Goal: Task Accomplishment & Management: Use online tool/utility

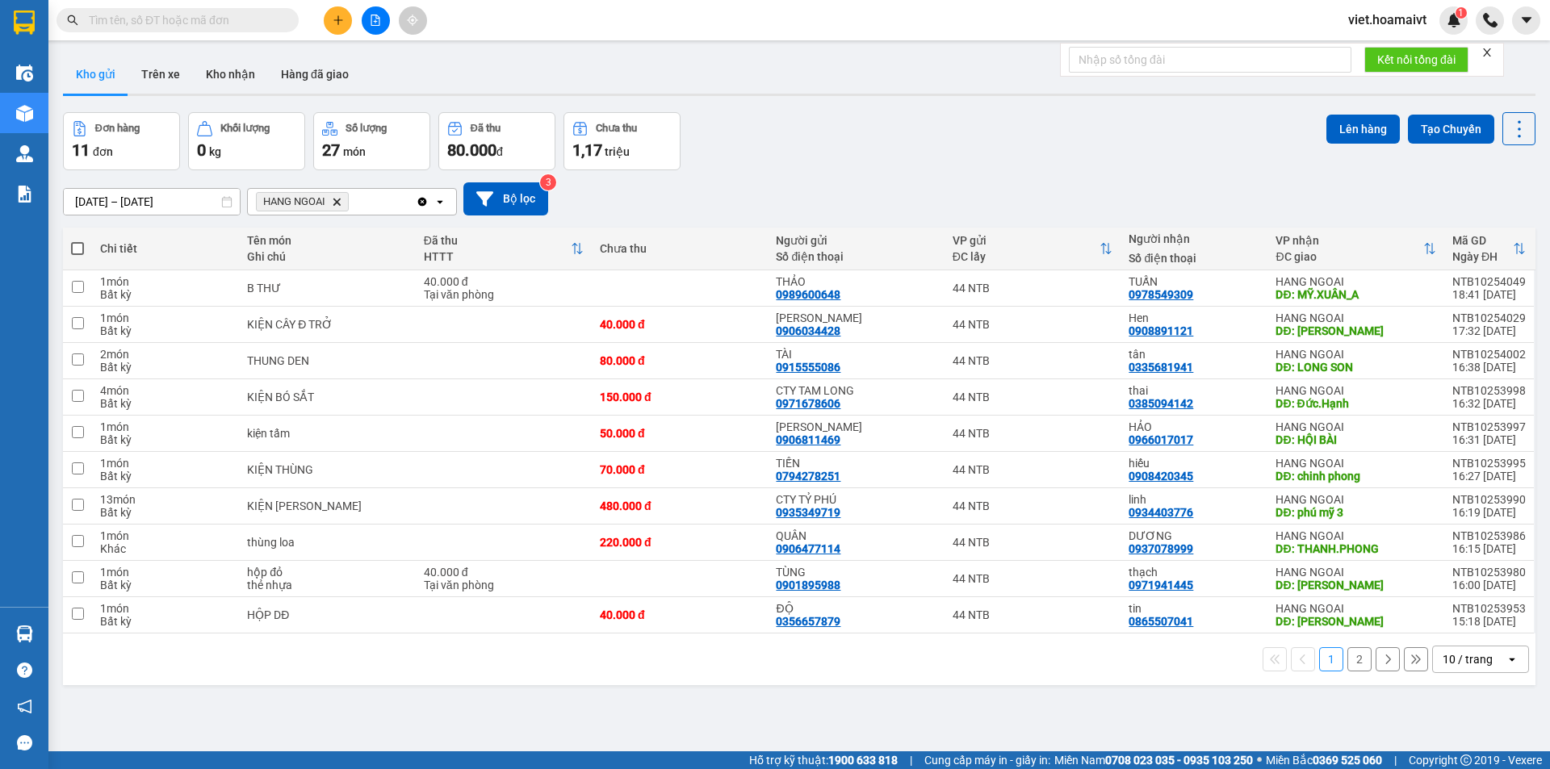
click at [337, 202] on icon "Delete" at bounding box center [337, 202] width 10 height 10
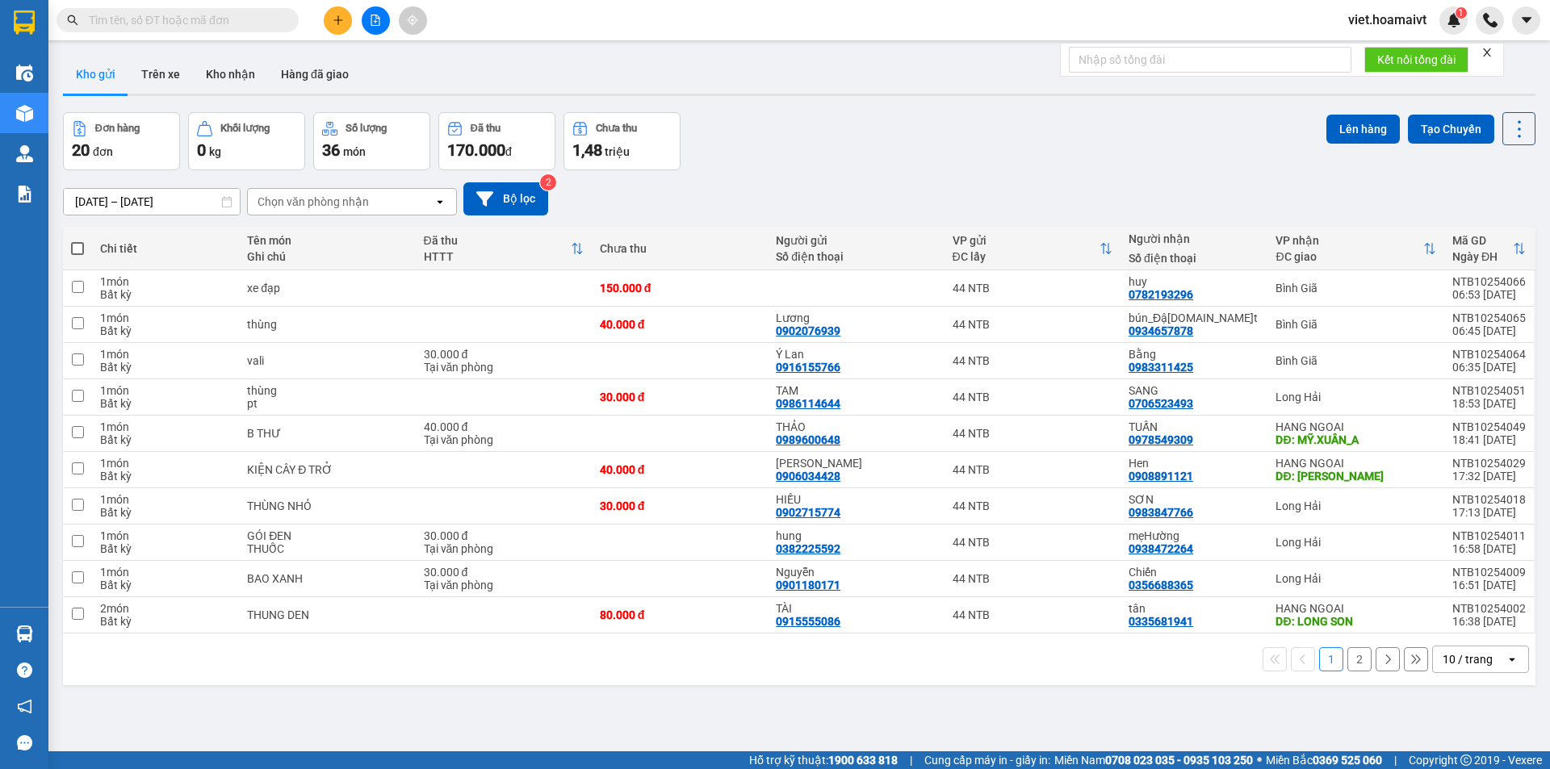
click at [328, 207] on div "Chọn văn phòng nhận" at bounding box center [313, 202] width 111 height 16
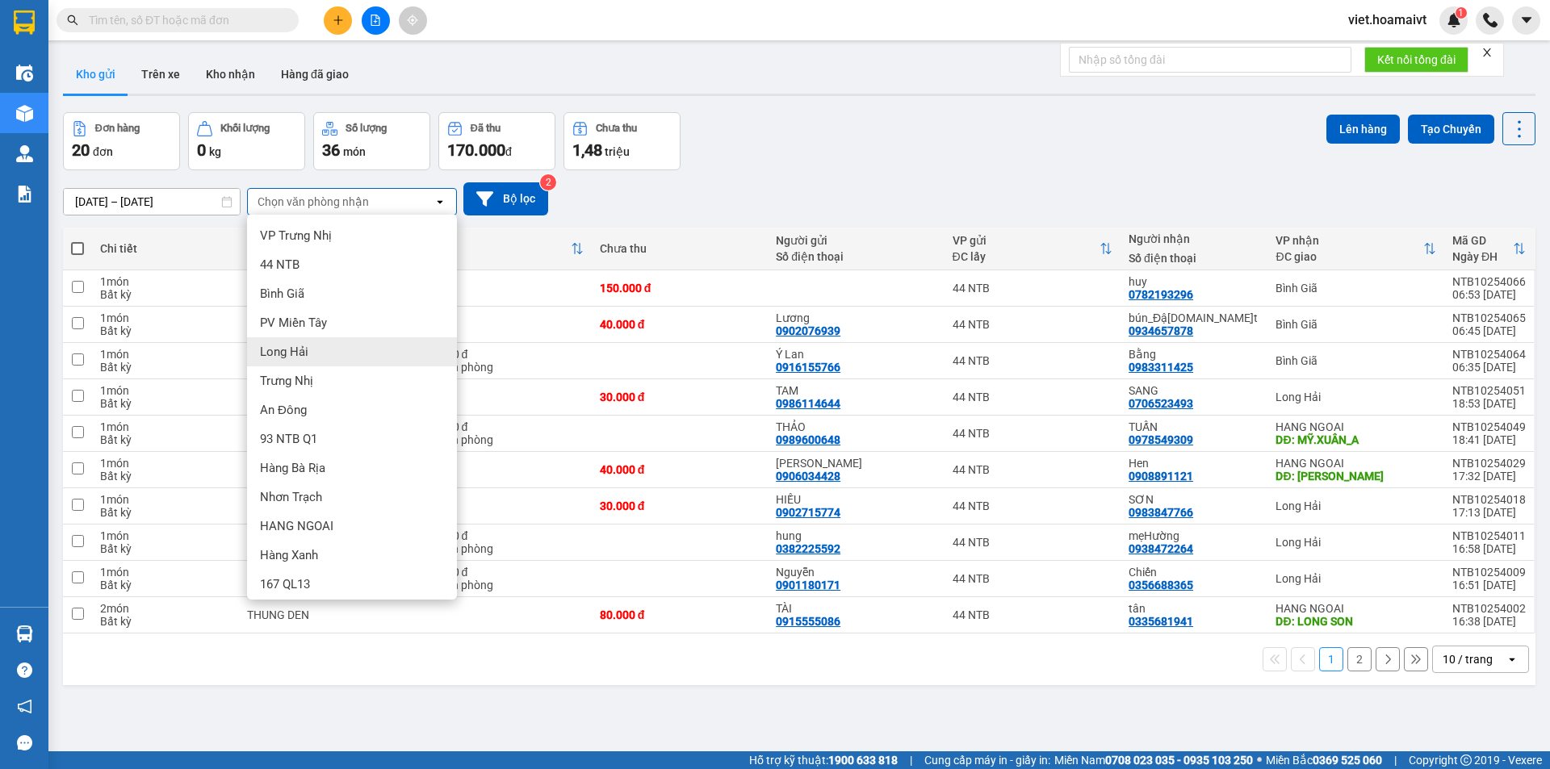
click at [326, 361] on div "Long Hải" at bounding box center [352, 351] width 210 height 29
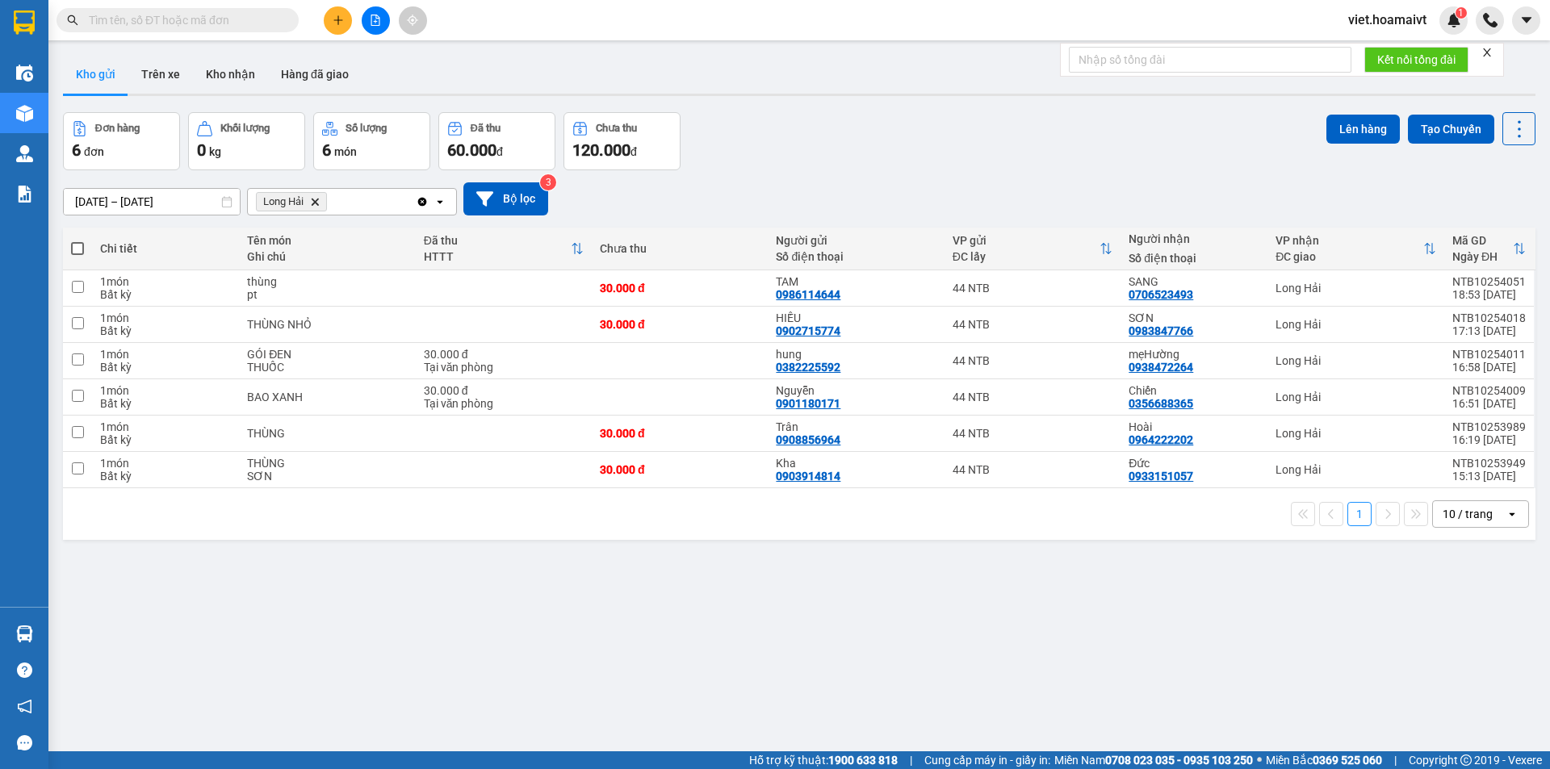
click at [78, 250] on span at bounding box center [77, 248] width 13 height 13
click at [77, 241] on input "checkbox" at bounding box center [77, 241] width 0 height 0
checkbox input "true"
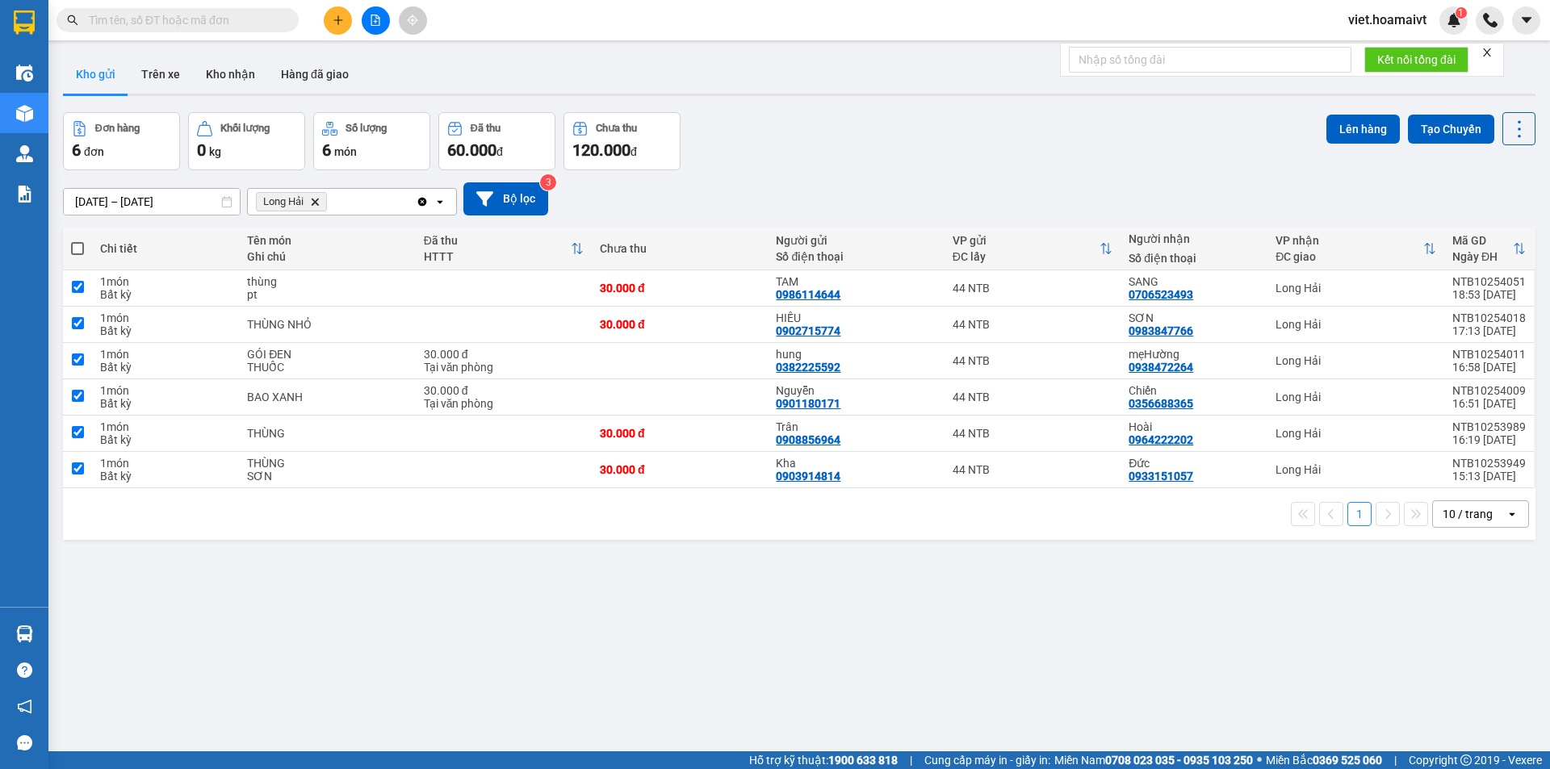
checkbox input "true"
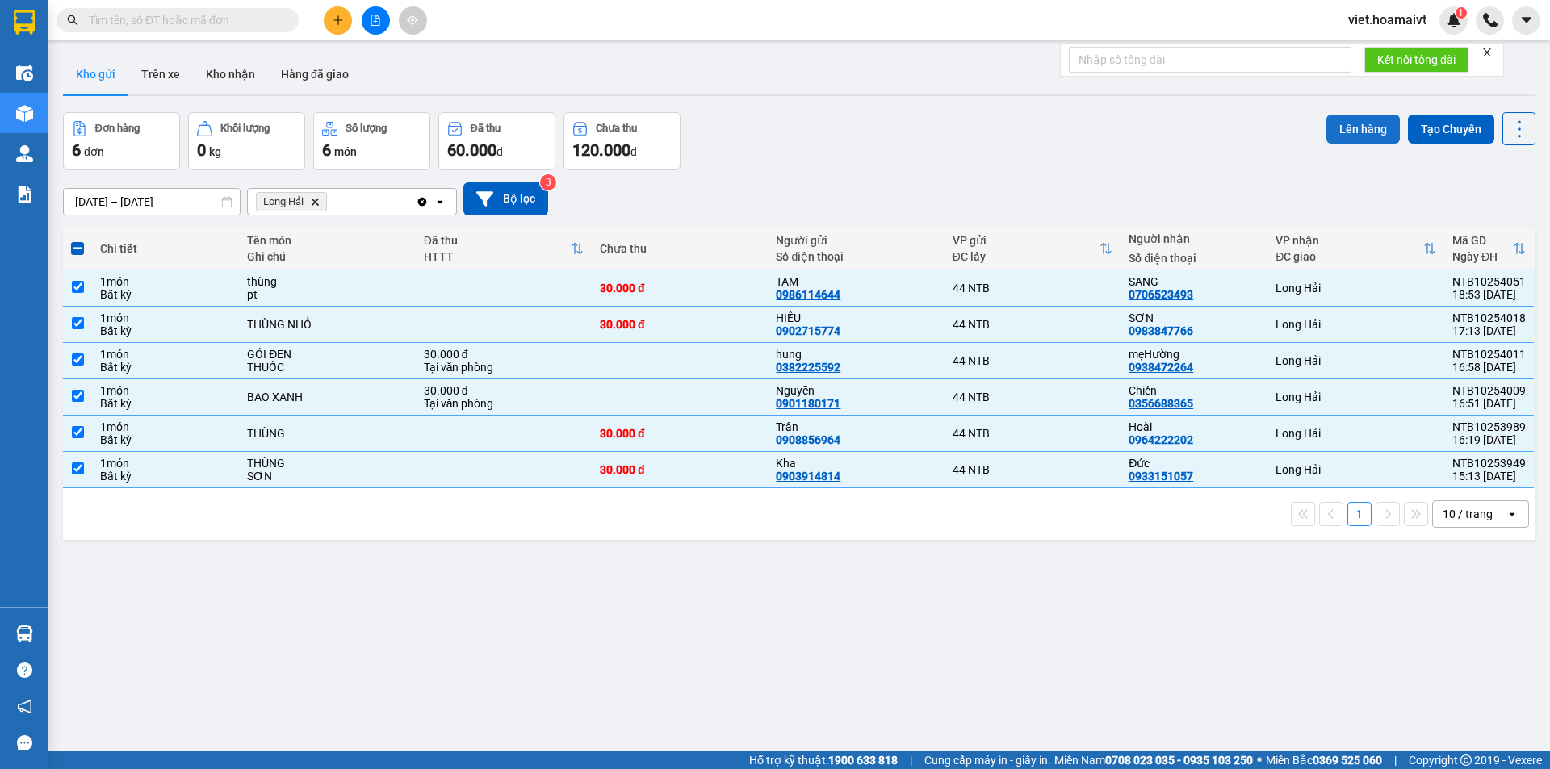
click at [1337, 130] on button "Lên hàng" at bounding box center [1362, 129] width 73 height 29
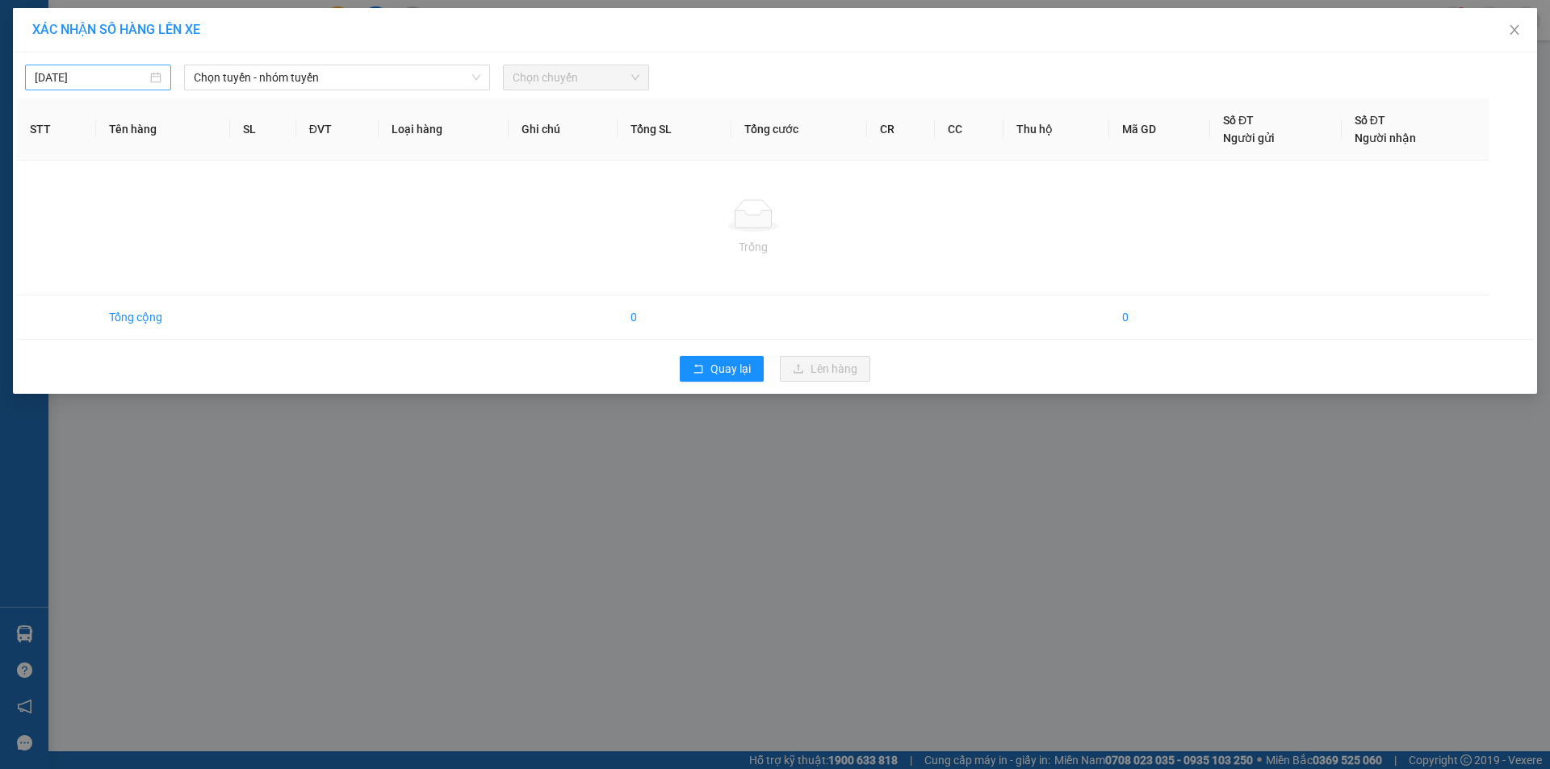
click at [132, 75] on input "[DATE]" at bounding box center [91, 78] width 112 height 18
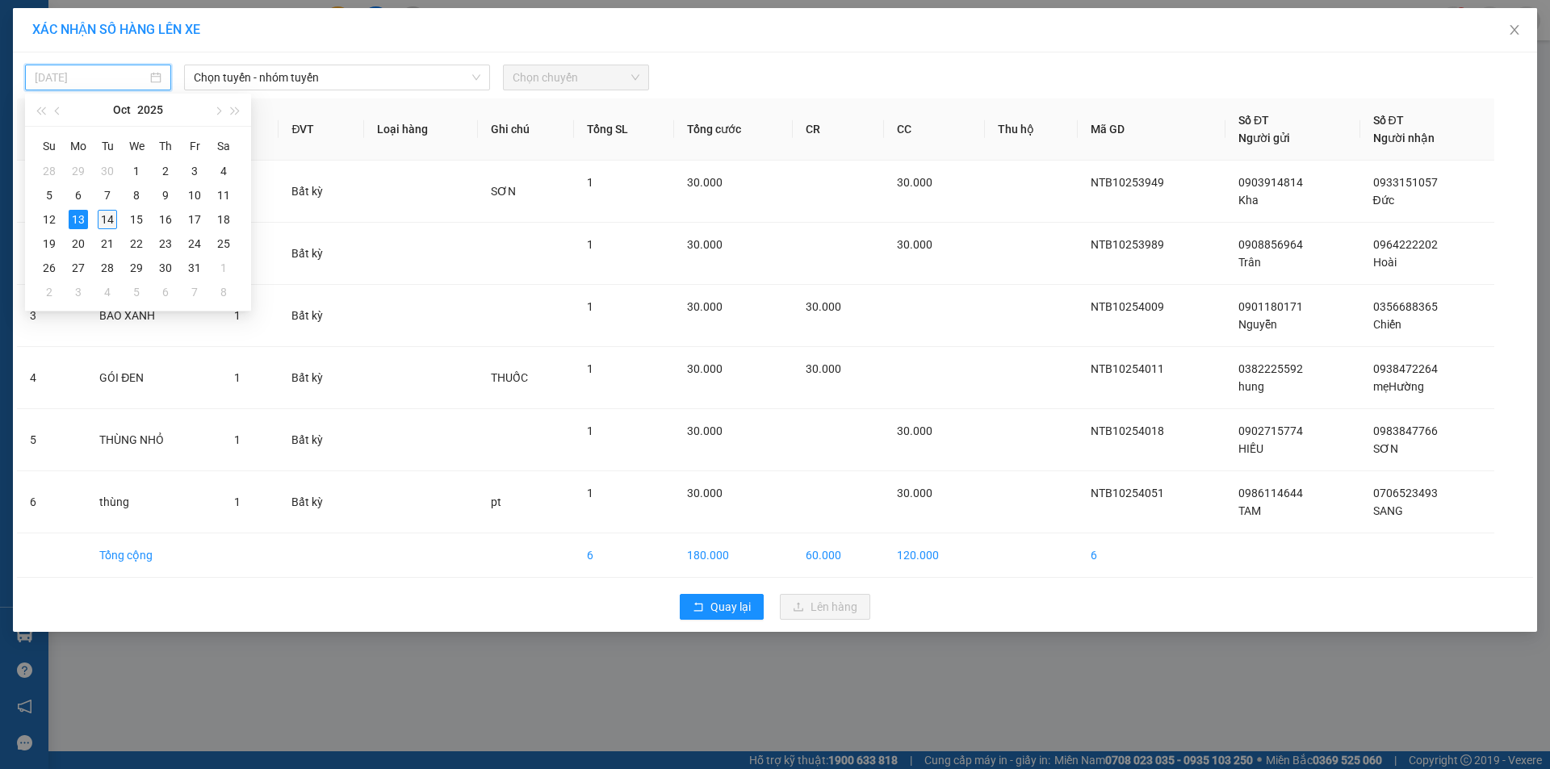
click at [110, 222] on div "14" at bounding box center [107, 219] width 19 height 19
type input "[DATE]"
click at [265, 82] on span "Chọn tuyến - nhóm tuyến" at bounding box center [337, 77] width 287 height 24
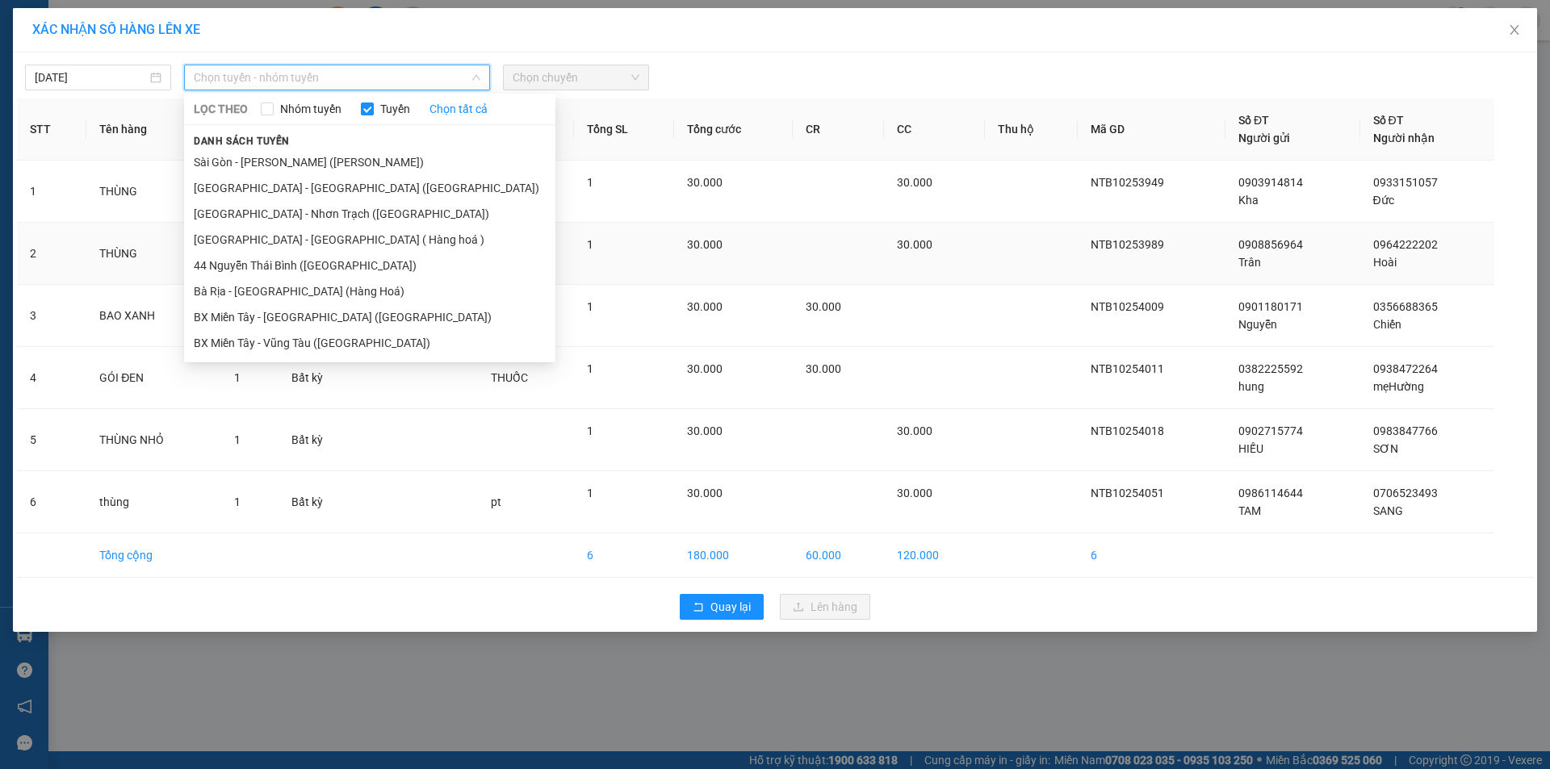
click at [270, 234] on li "[GEOGRAPHIC_DATA] - [GEOGRAPHIC_DATA] ( Hàng hoá )" at bounding box center [369, 240] width 371 height 26
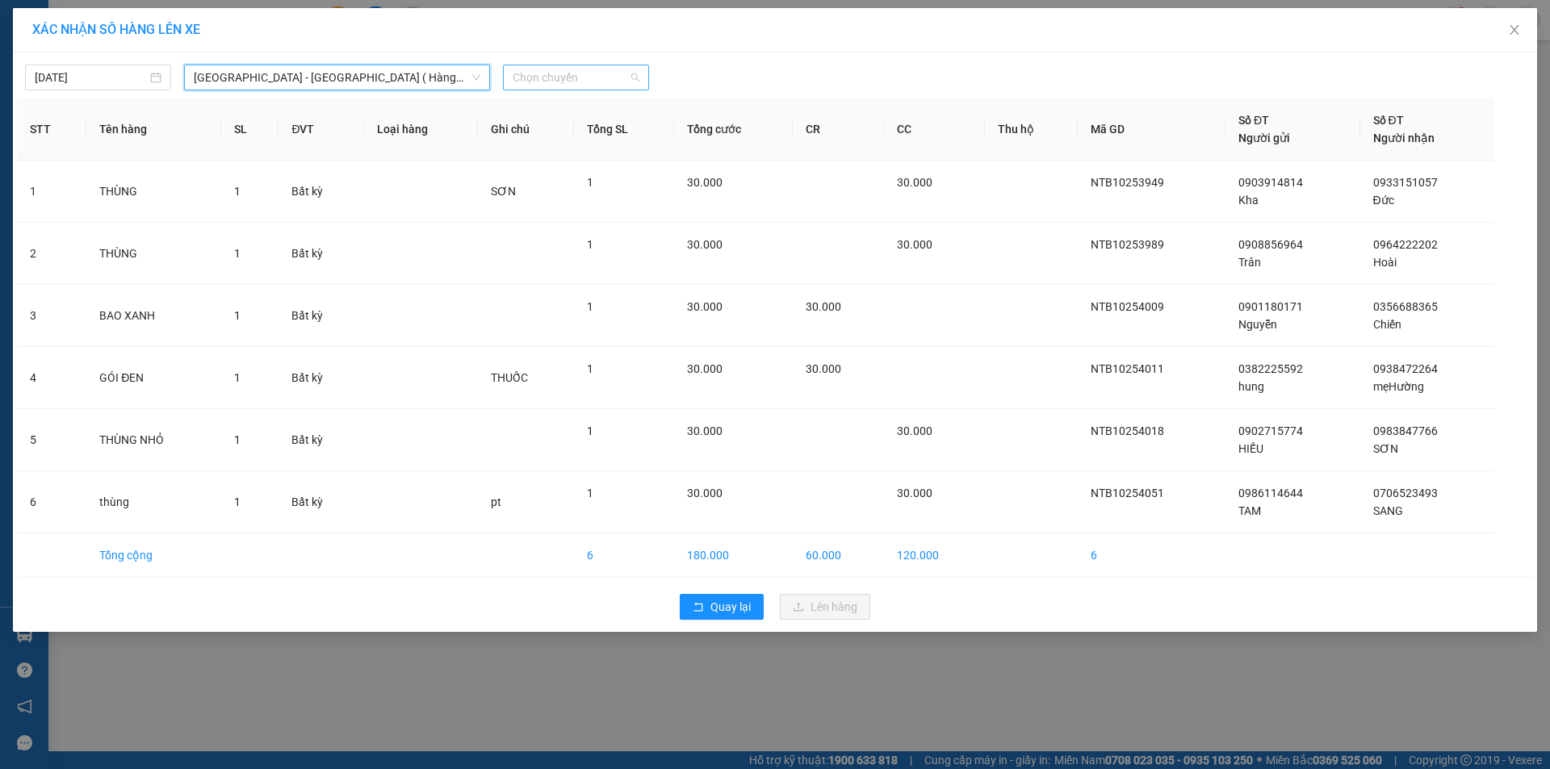
click at [587, 76] on span "Chọn chuyến" at bounding box center [576, 77] width 127 height 24
click at [544, 207] on div "07:00" at bounding box center [576, 204] width 126 height 18
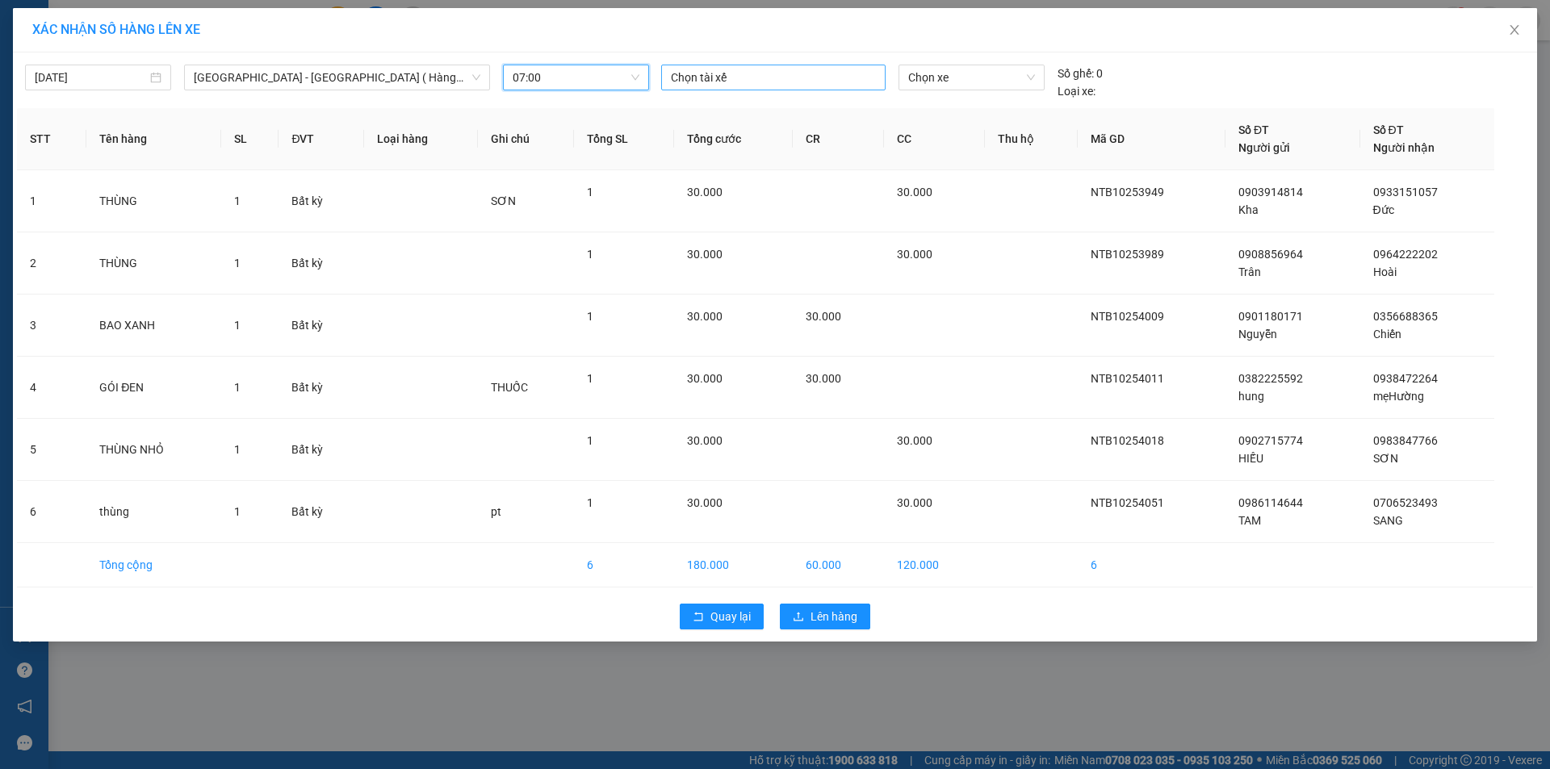
click at [729, 80] on div at bounding box center [773, 77] width 216 height 19
type input "cuu"
click at [708, 113] on div "CỬU-LH" at bounding box center [782, 110] width 223 height 18
click at [972, 77] on span "Chọn xe" at bounding box center [971, 77] width 126 height 24
type input "2967"
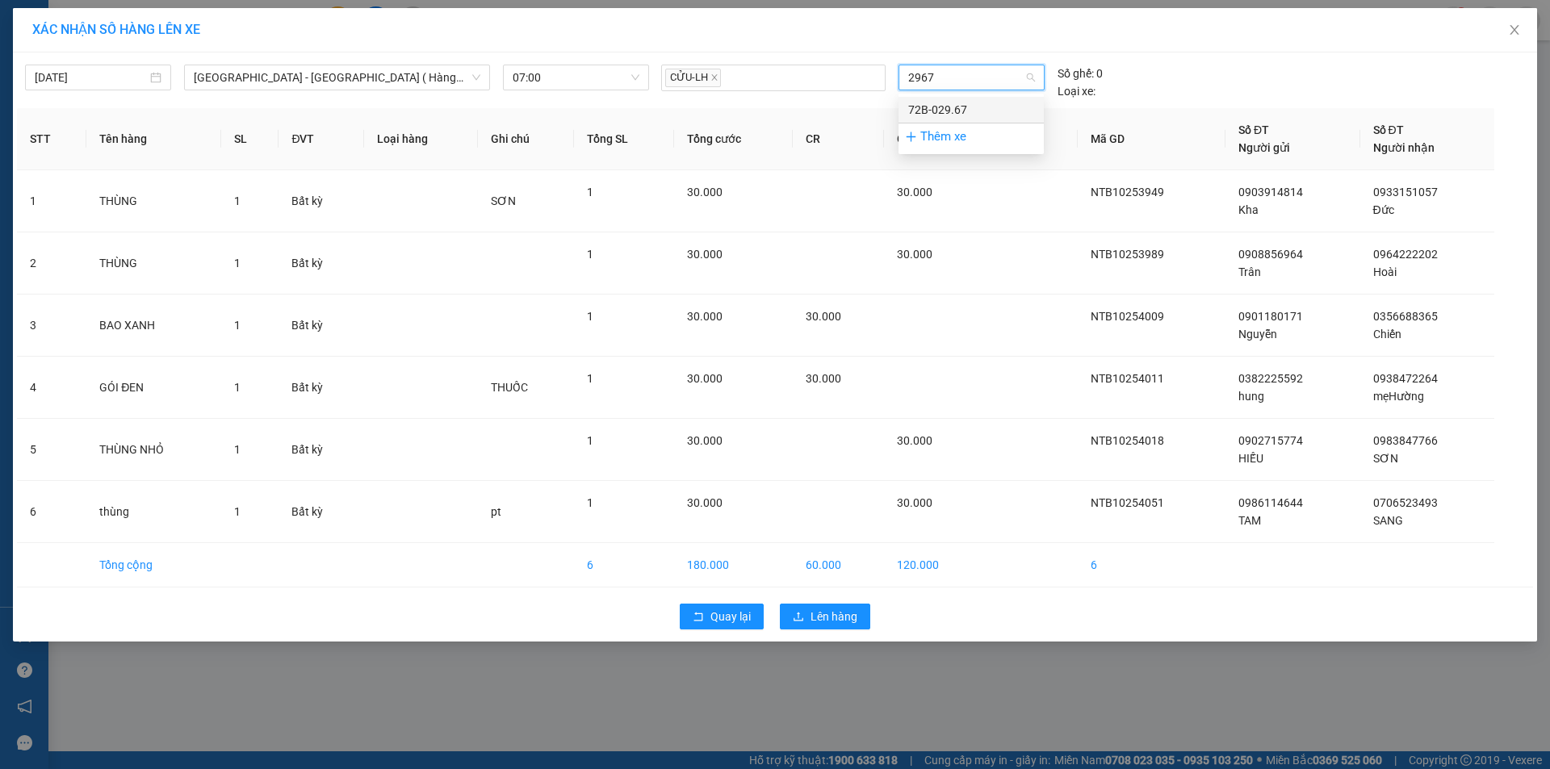
click at [943, 107] on div "72B-029.67" at bounding box center [971, 110] width 126 height 18
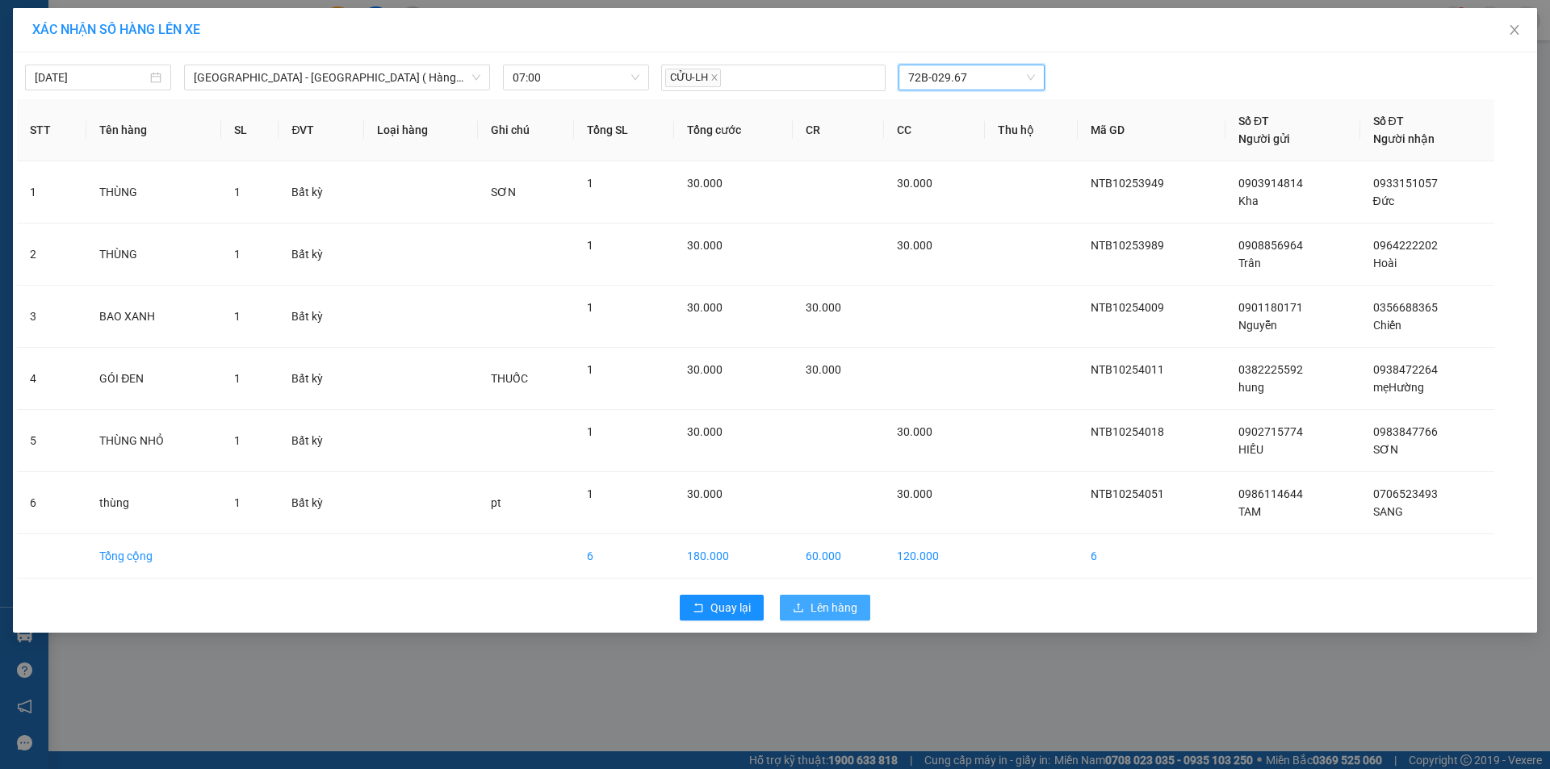
click at [818, 614] on span "Lên hàng" at bounding box center [834, 608] width 47 height 18
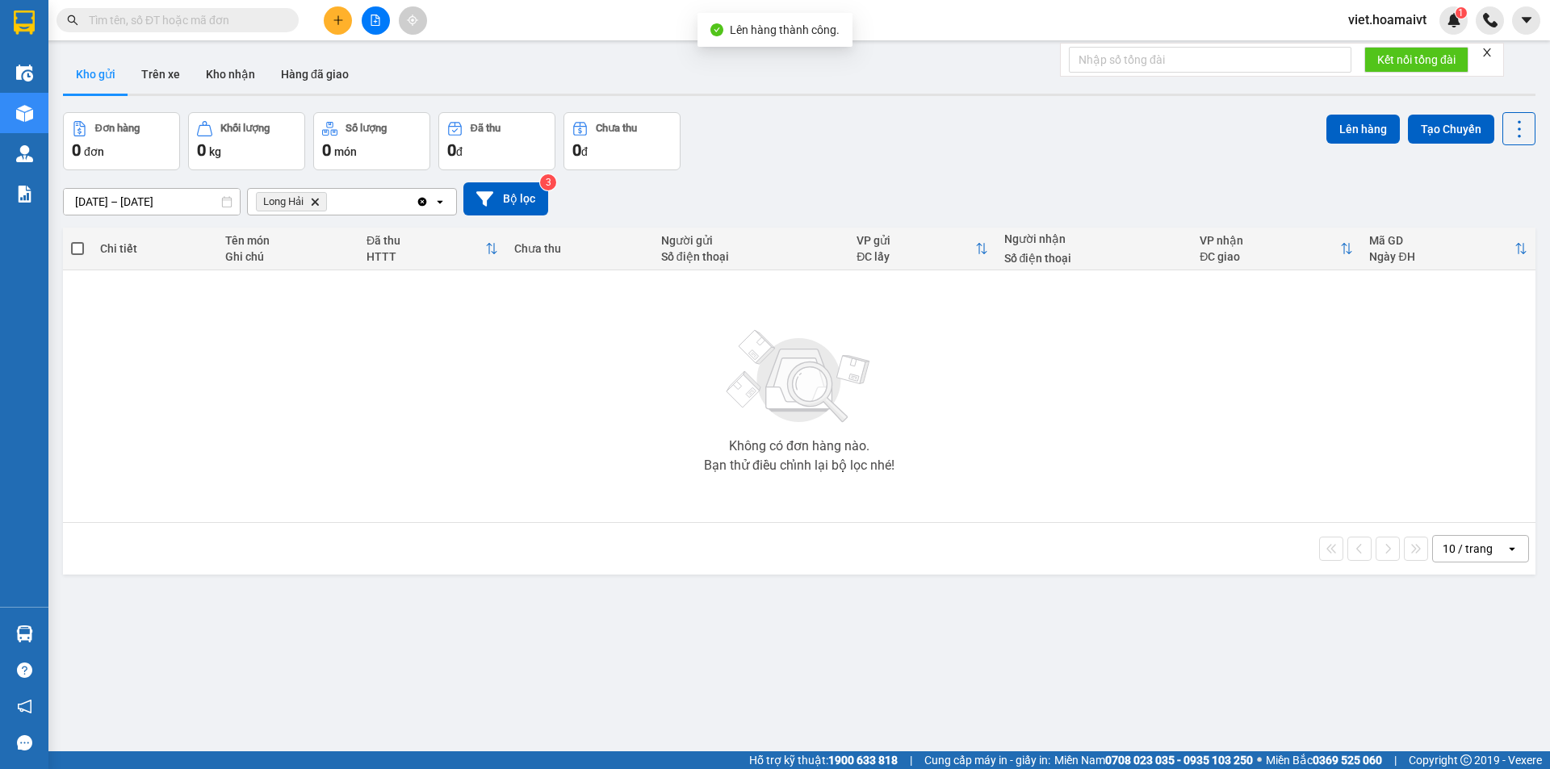
click at [319, 202] on icon "Delete" at bounding box center [315, 202] width 10 height 10
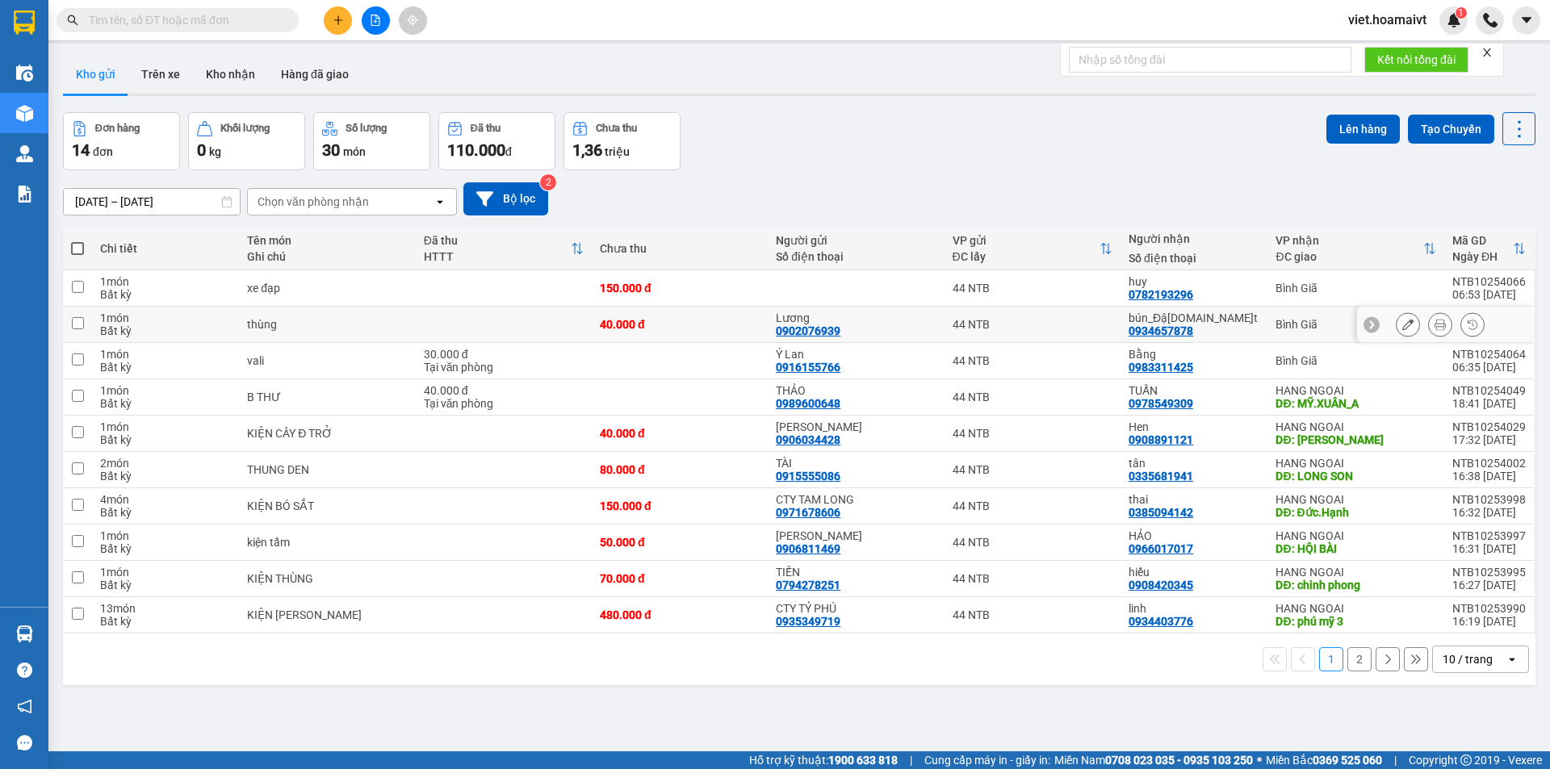
click at [307, 314] on td "thùng" at bounding box center [327, 325] width 176 height 36
checkbox input "true"
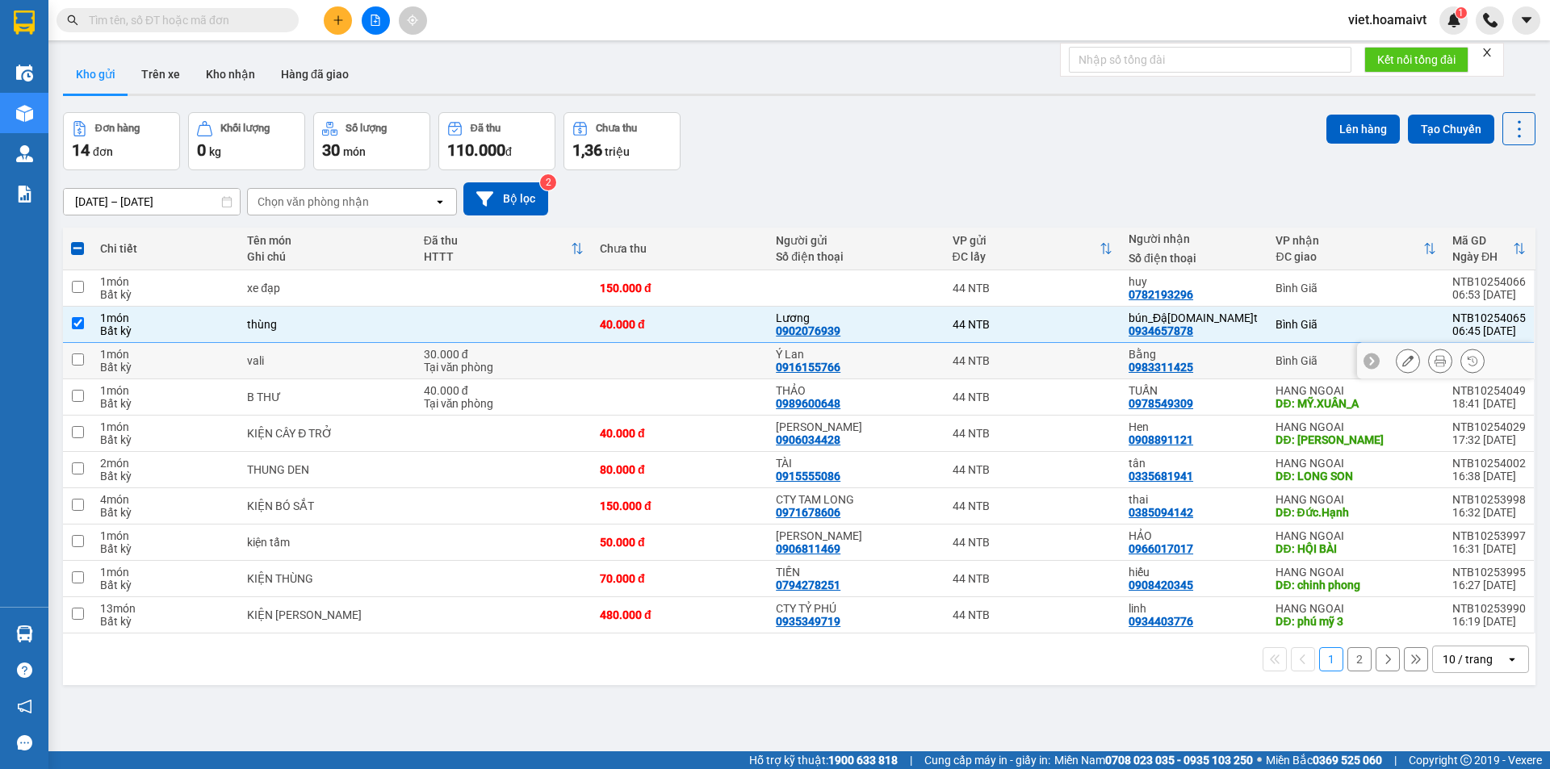
drag, startPoint x: 329, startPoint y: 354, endPoint x: 343, endPoint y: 347, distance: 15.2
click at [330, 354] on div "vali" at bounding box center [327, 360] width 160 height 13
checkbox input "true"
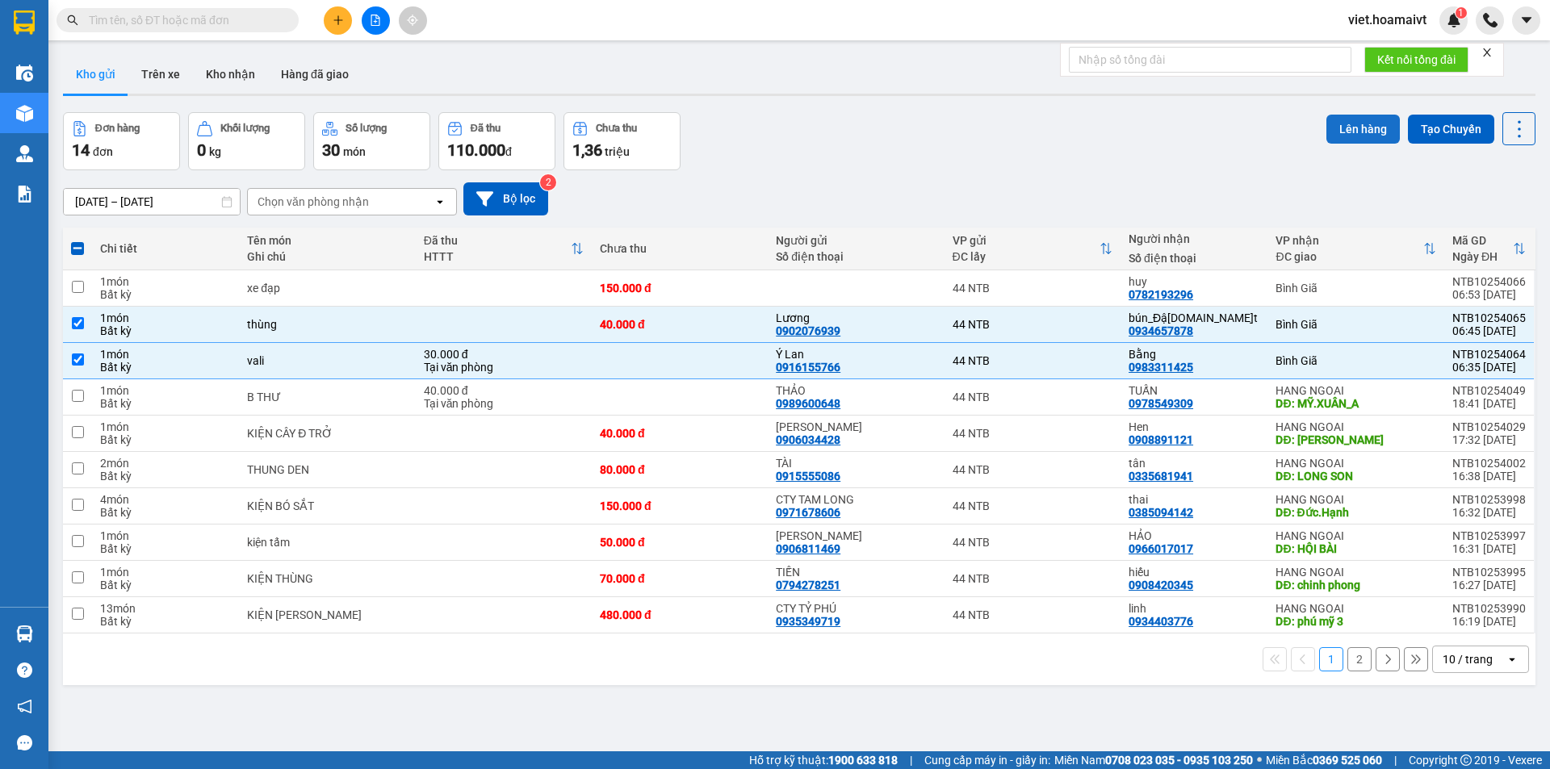
click at [1340, 133] on button "Lên hàng" at bounding box center [1362, 129] width 73 height 29
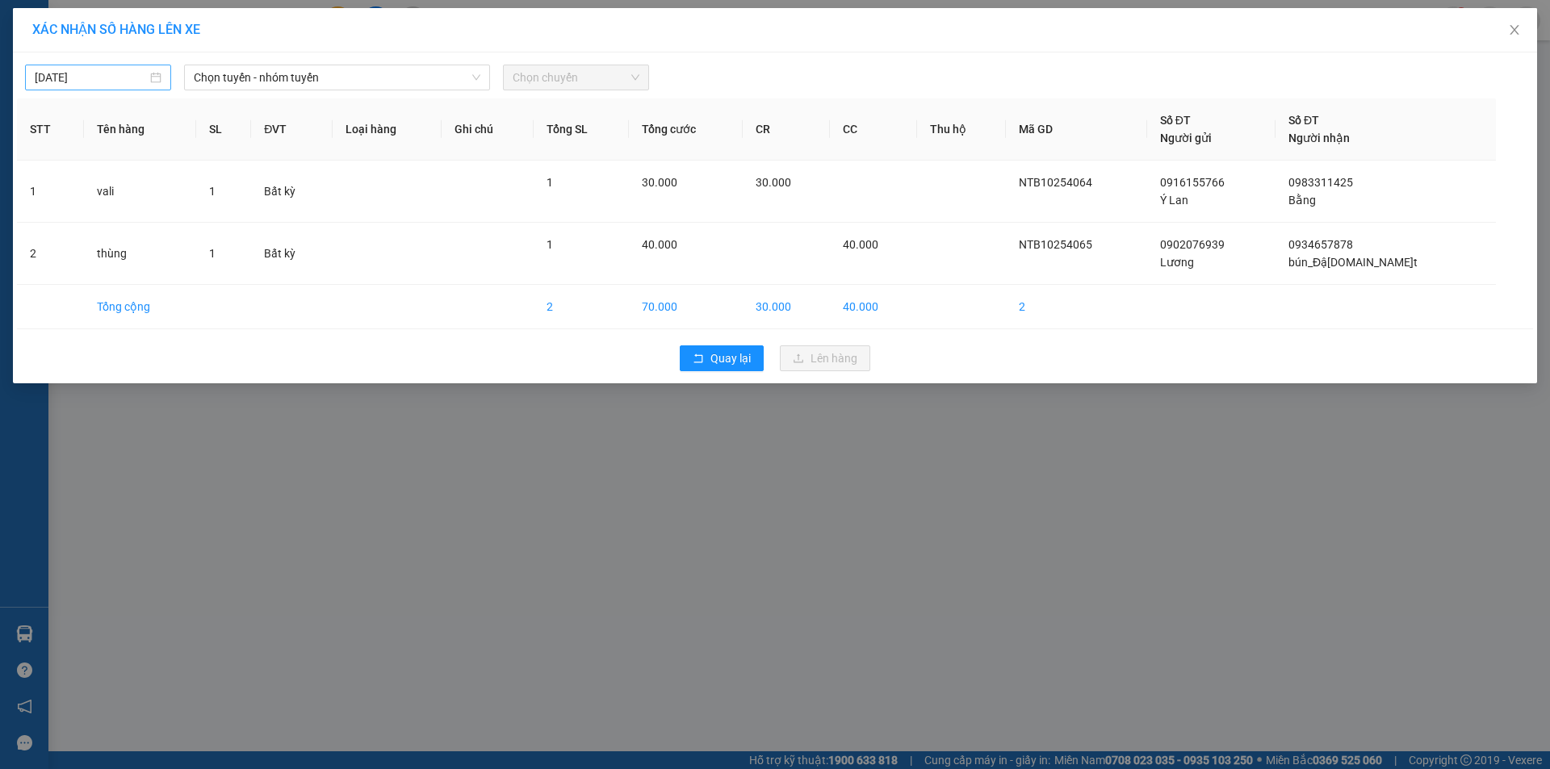
click at [123, 78] on input "[DATE]" at bounding box center [91, 78] width 112 height 18
click at [107, 220] on div "14" at bounding box center [107, 219] width 19 height 19
click at [329, 79] on span "Chọn tuyến - nhóm tuyến" at bounding box center [337, 77] width 287 height 24
type input "[DATE]"
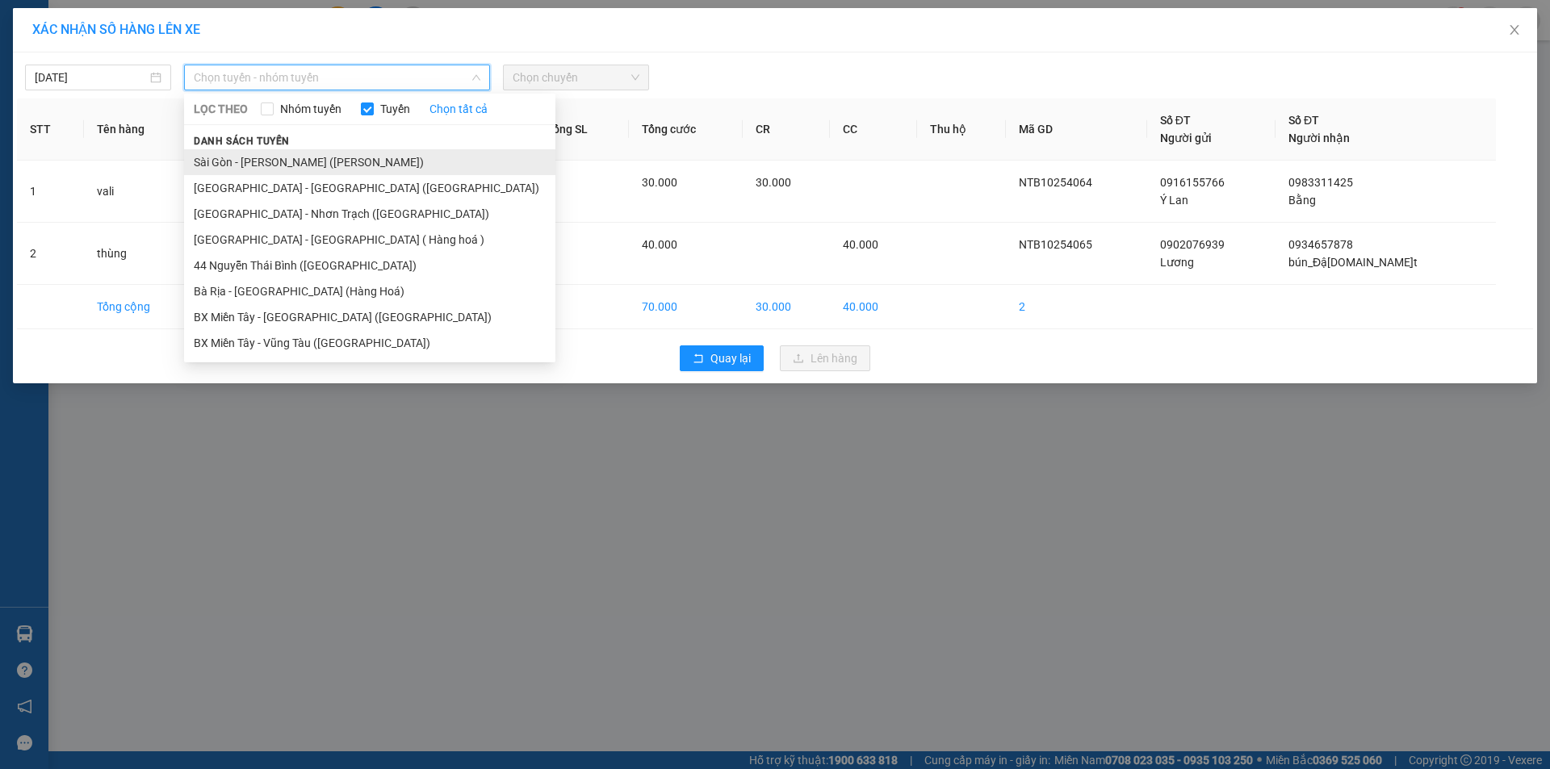
click at [258, 170] on li "Sài Gòn - [PERSON_NAME] ([PERSON_NAME])" at bounding box center [369, 162] width 371 height 26
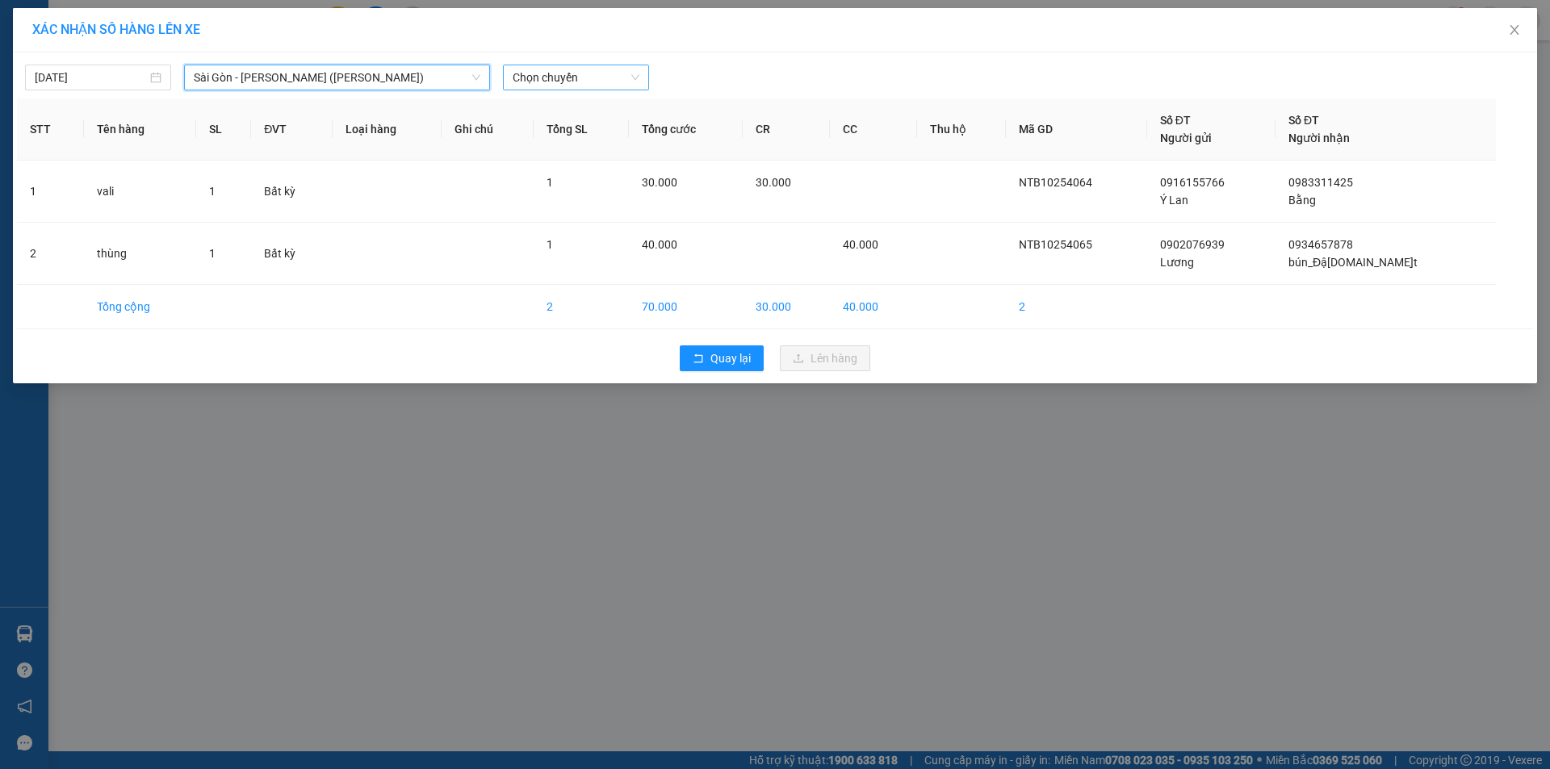
click at [542, 76] on span "Chọn chuyến" at bounding box center [576, 77] width 127 height 24
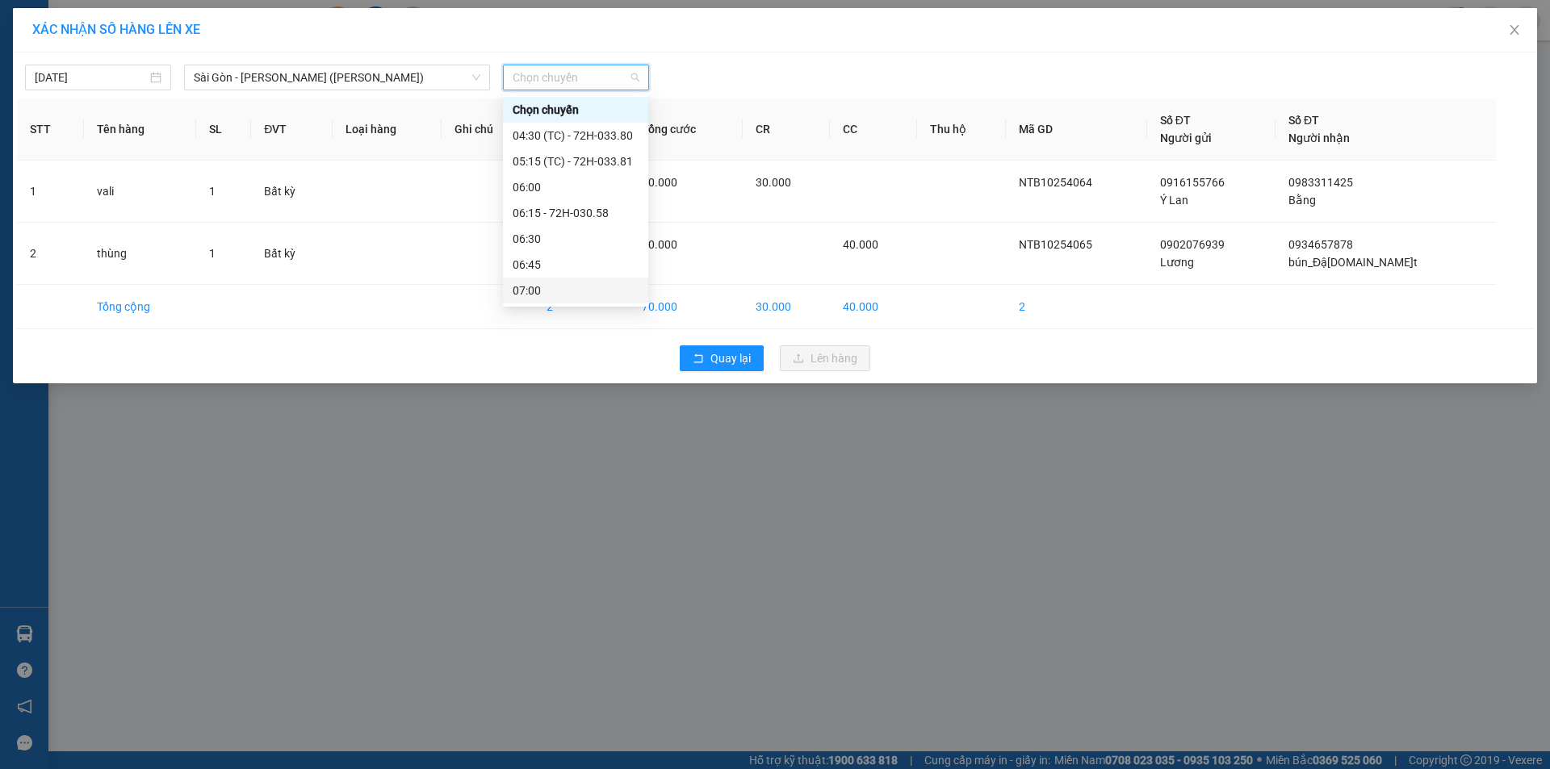
click at [554, 288] on div "07:00" at bounding box center [576, 291] width 126 height 18
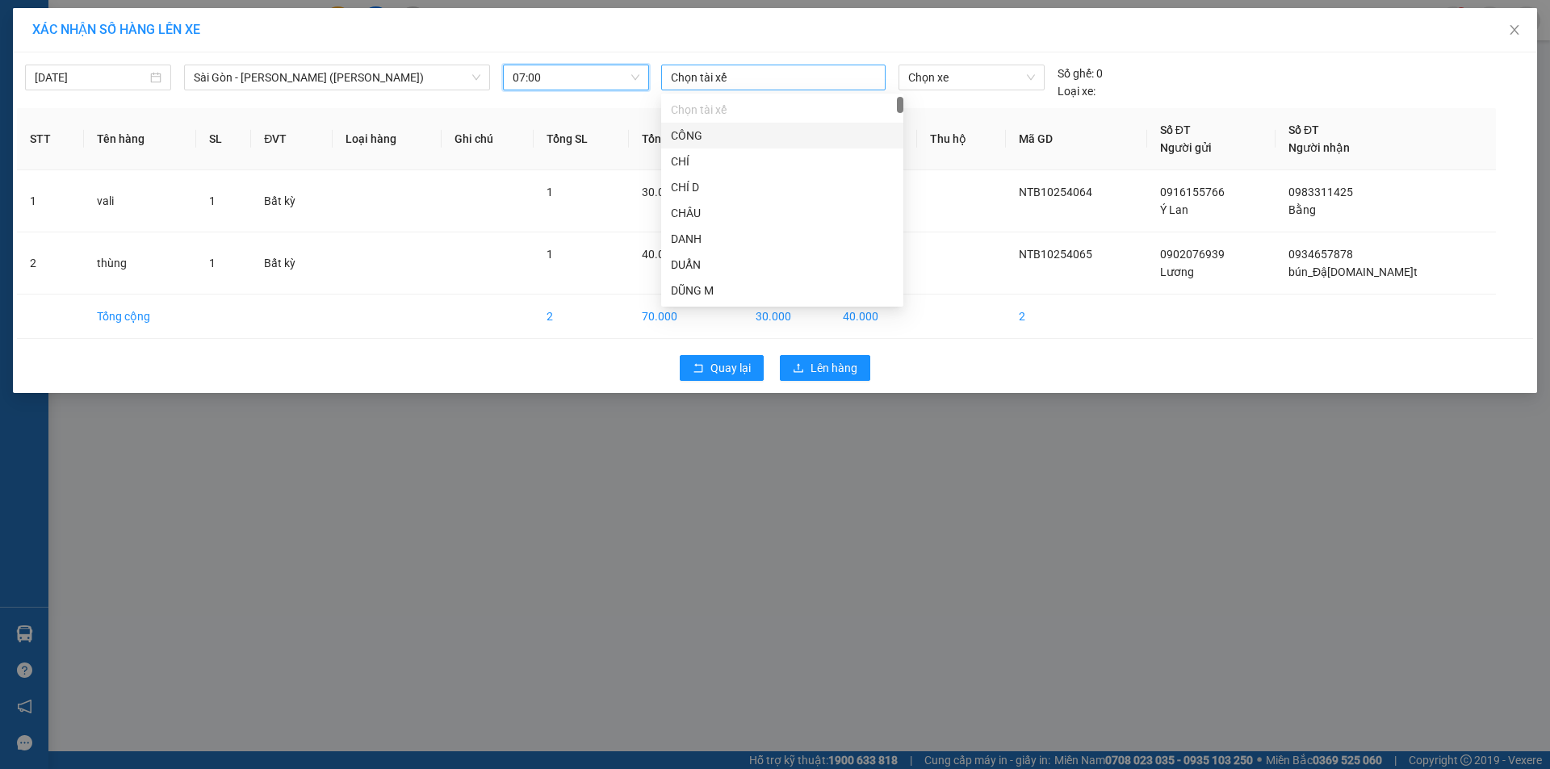
click at [731, 78] on div at bounding box center [773, 77] width 216 height 19
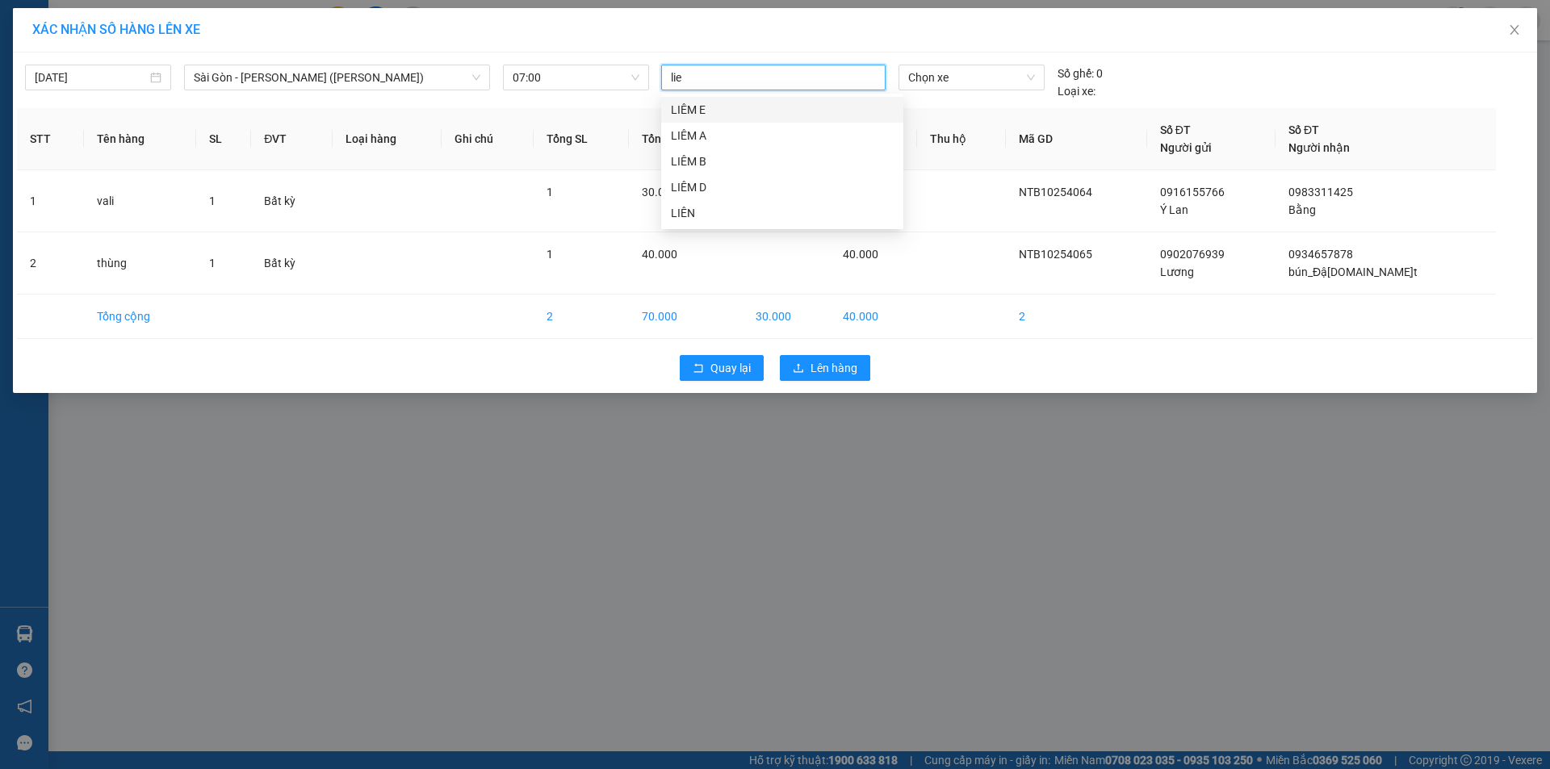
type input "lien"
click at [693, 110] on div "LIÊN" at bounding box center [782, 110] width 223 height 18
click at [975, 77] on span "Chọn xe" at bounding box center [971, 77] width 126 height 24
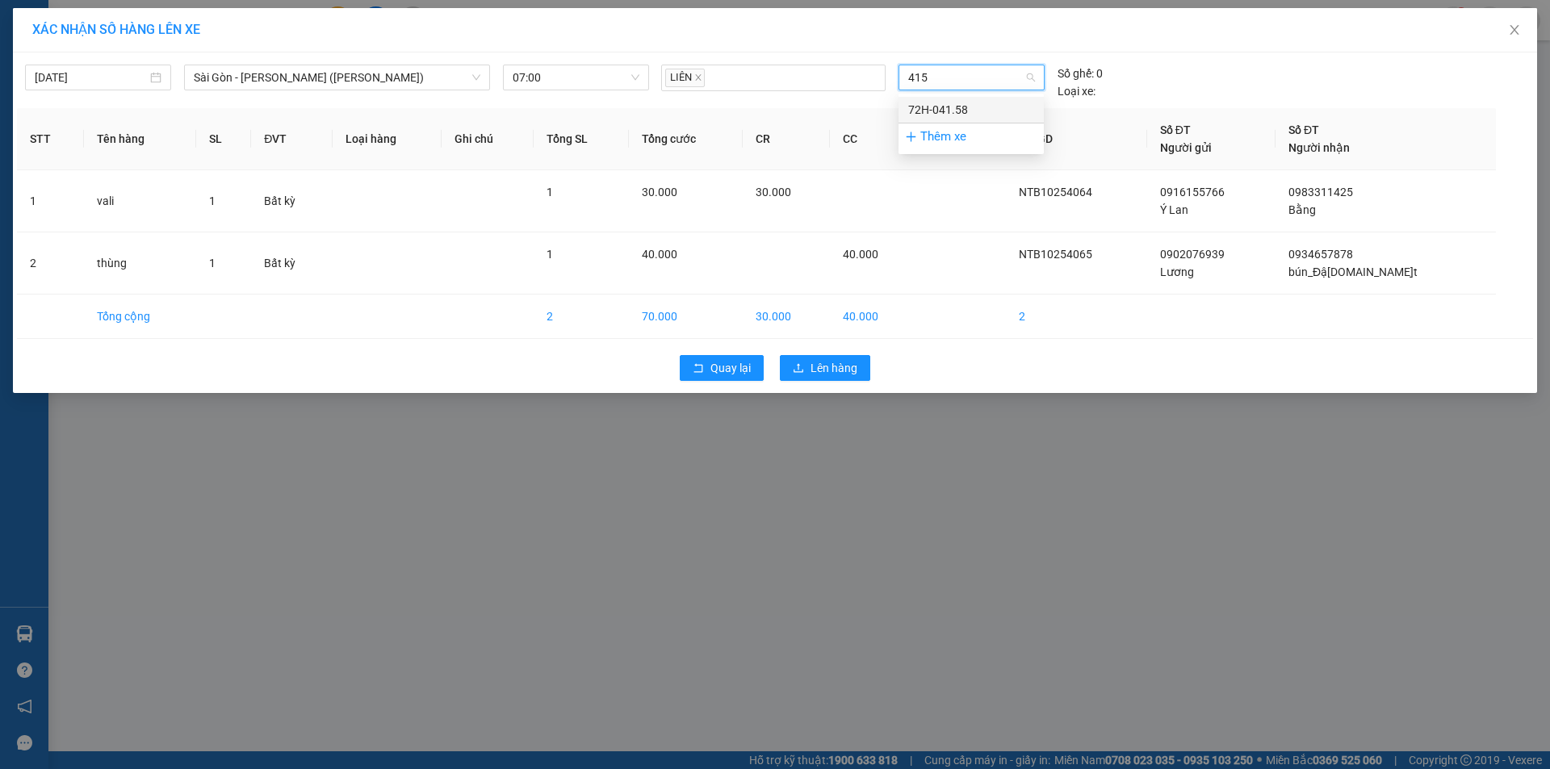
type input "4158"
click at [945, 111] on div "72H-041.58" at bounding box center [971, 110] width 126 height 18
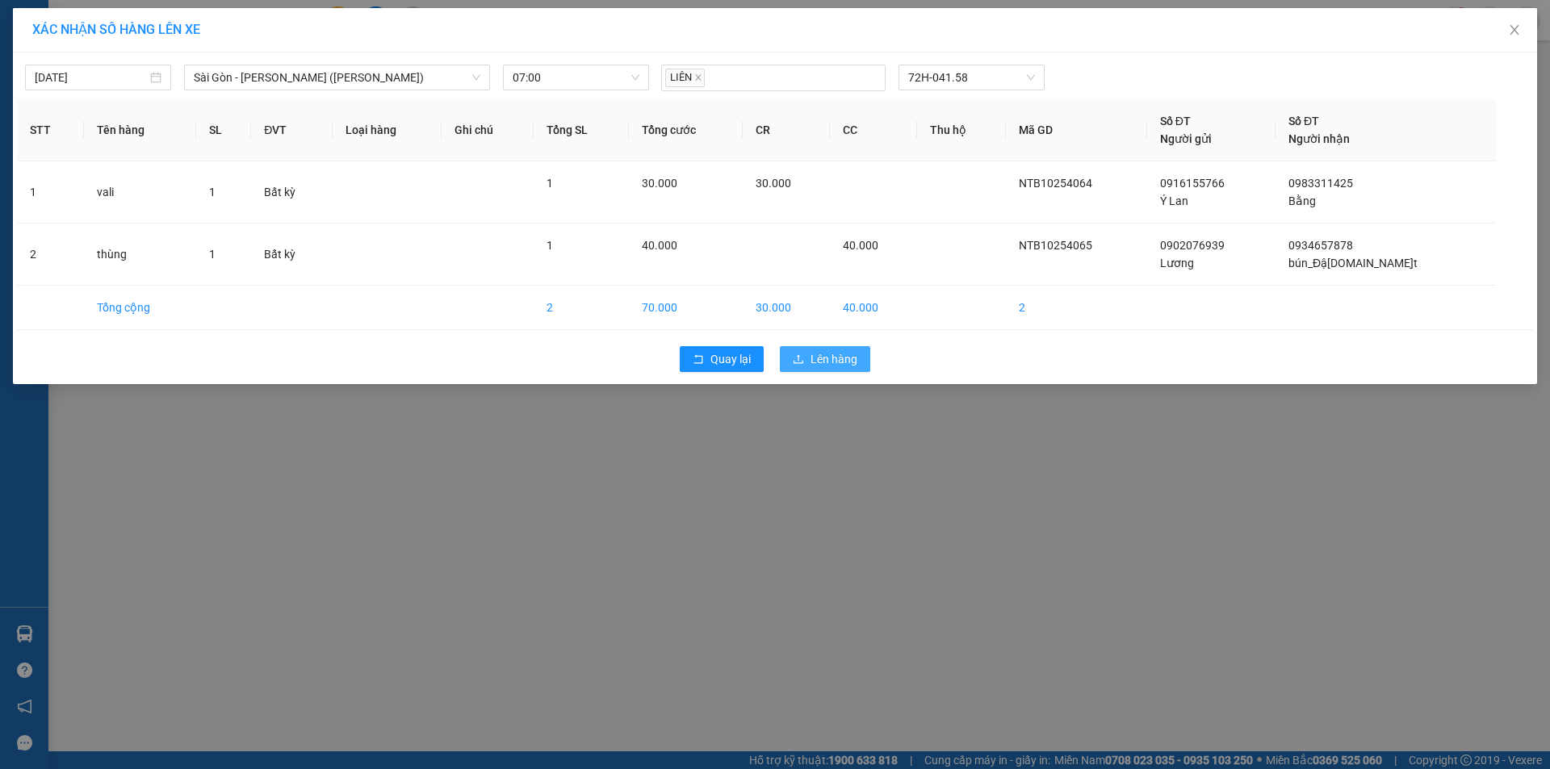
click at [835, 357] on span "Lên hàng" at bounding box center [834, 359] width 47 height 18
